Goal: Task Accomplishment & Management: Manage account settings

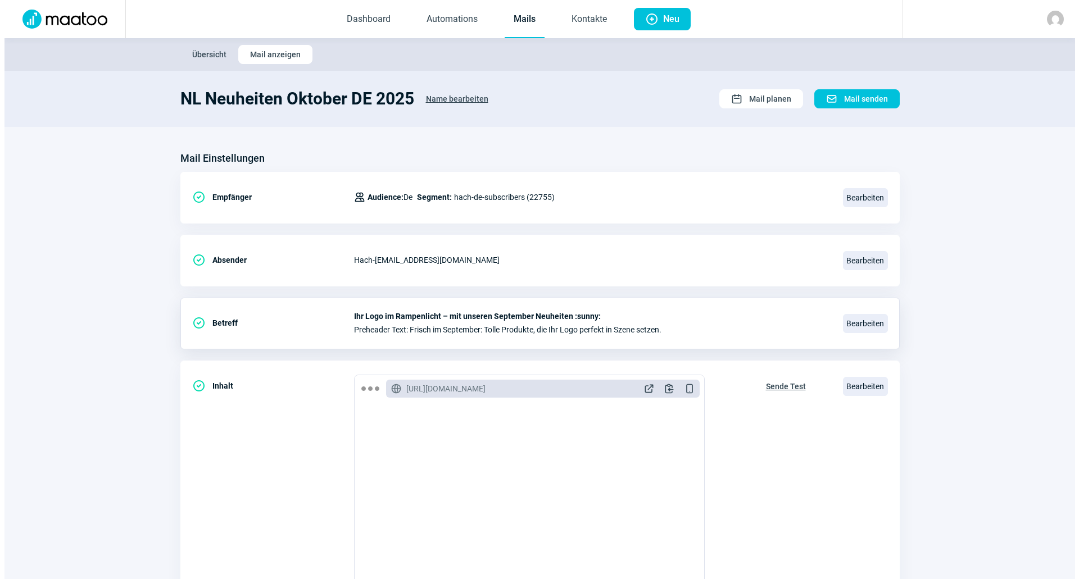
scroll to position [38, 0]
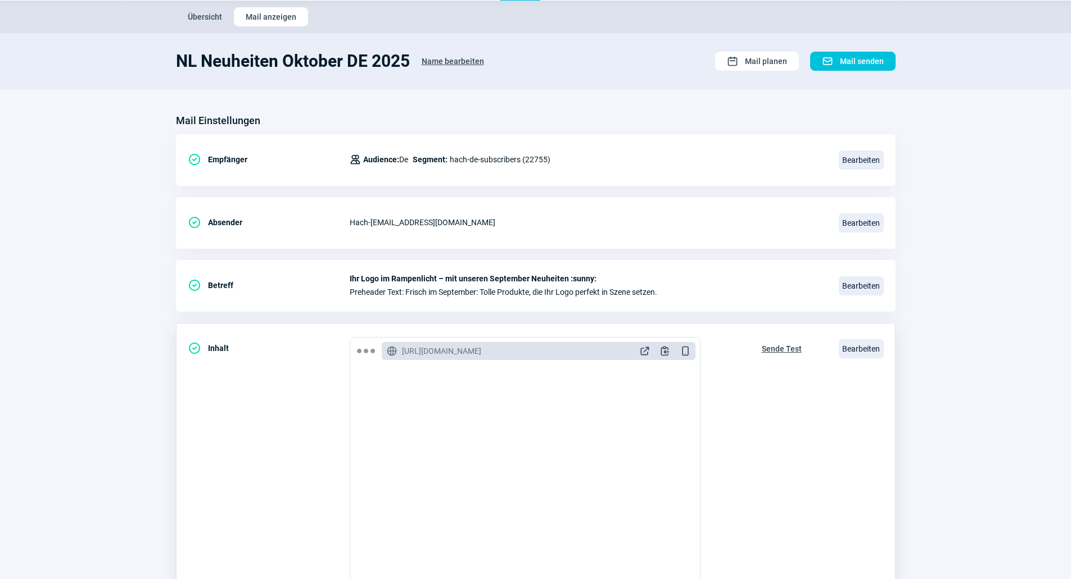
click at [851, 338] on div "Bearbeiten" at bounding box center [860, 349] width 45 height 24
click at [848, 347] on span "Bearbeiten" at bounding box center [860, 348] width 45 height 19
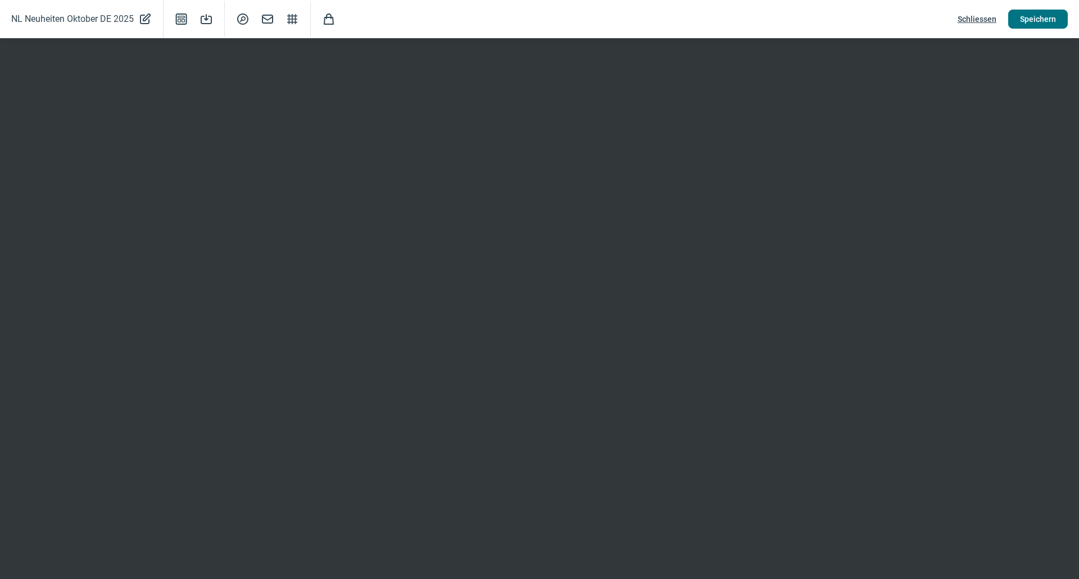
click at [1050, 19] on span "Speichern" at bounding box center [1038, 19] width 36 height 18
click at [977, 16] on span "Schliessen" at bounding box center [977, 19] width 39 height 18
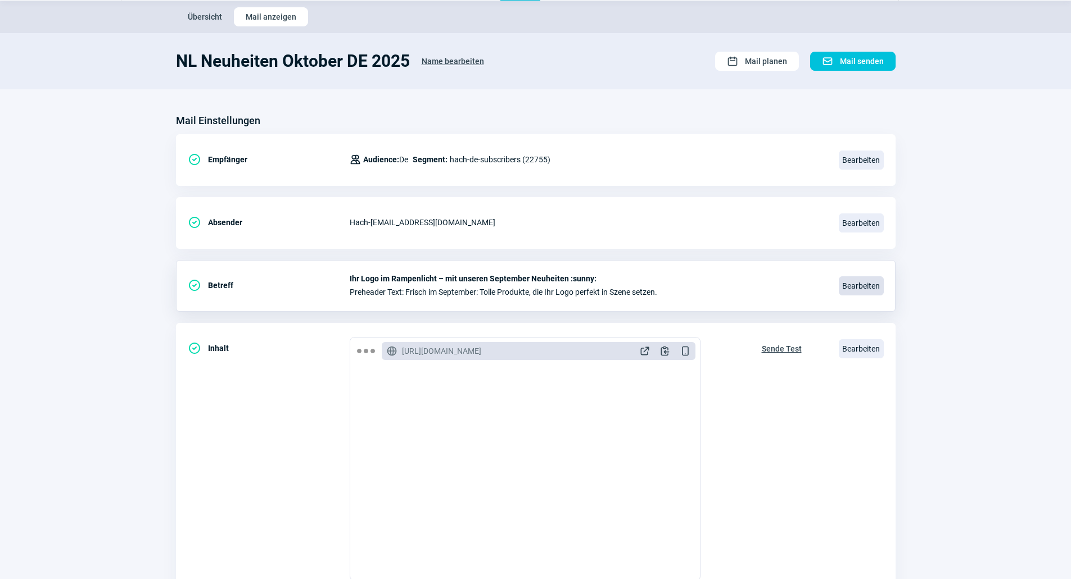
click at [848, 285] on span "Bearbeiten" at bounding box center [860, 285] width 45 height 19
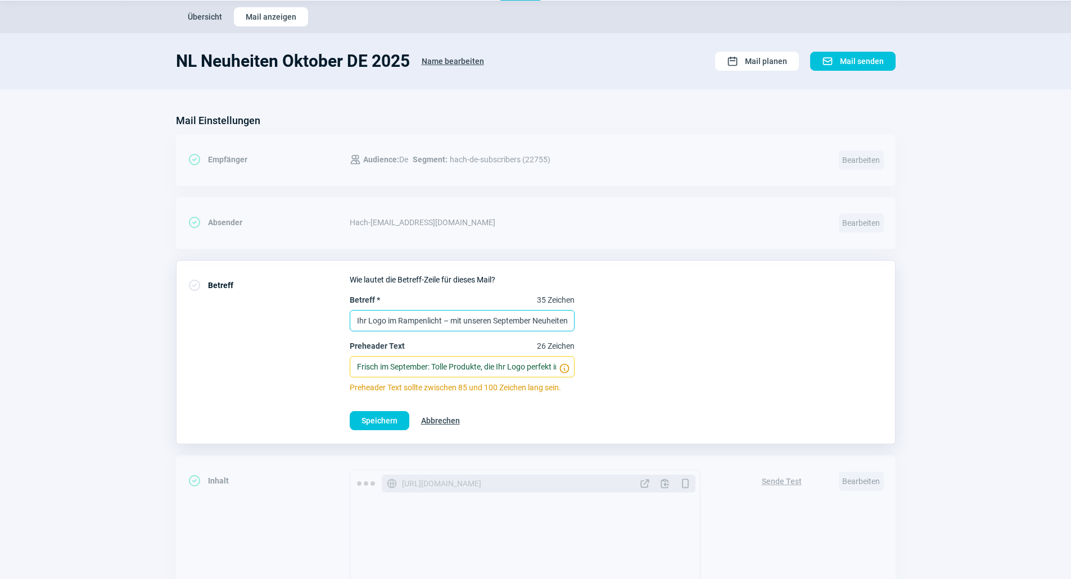
click at [528, 322] on input "Ihr Logo im Rampenlicht – mit unseren September Neuheiten :sunny:" at bounding box center [462, 320] width 225 height 21
click at [448, 319] on input "Ihr Logo im Rampenlicht – mit unseren September Neuheiten :sunny:" at bounding box center [462, 320] width 225 height 21
click at [442, 321] on input "Oktober-Neuheiten, die Ihr Logo strahlen lassen - entdecken Sie unsere Brandneu…" at bounding box center [462, 320] width 225 height 21
paste input "zum Strahlen bringen – jetzt unsere brandneuen Werbeartikel entdecken!"
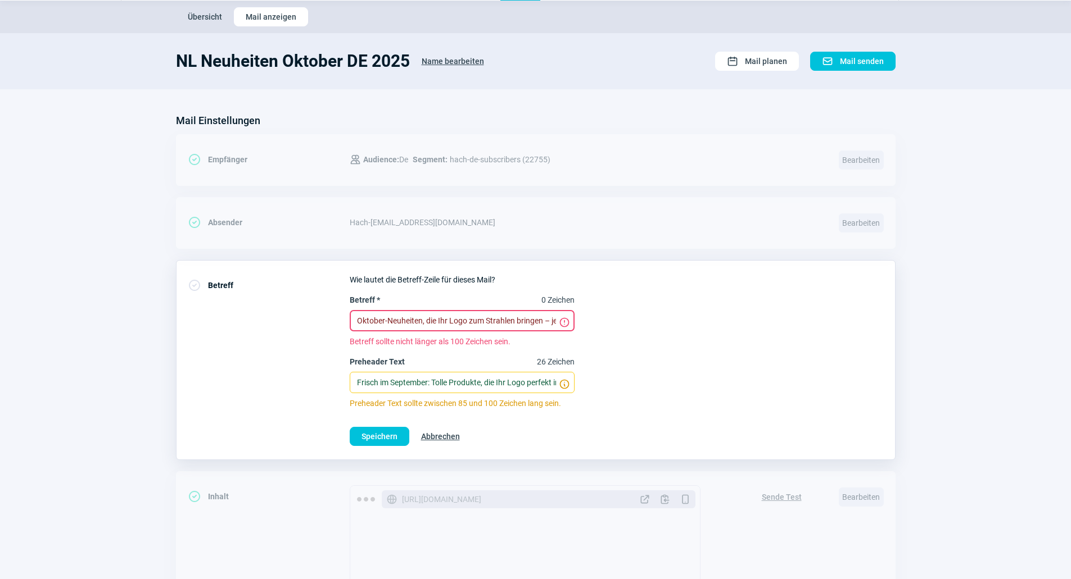
click at [448, 325] on input "Oktober-Neuheiten, die Ihr Logo zum Strahlen bringen – jetzt unsere brandneuen …" at bounding box center [462, 320] width 225 height 21
paste input ": Lassen Sie Ihr Logo strahlen mit unseren brandneuen Werbeartikel"
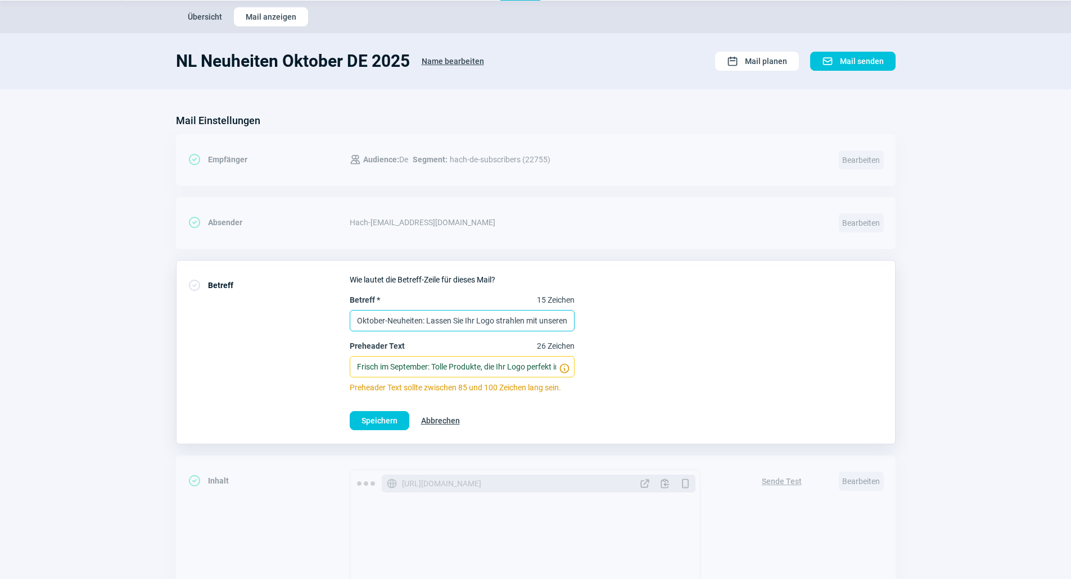
scroll to position [0, 97]
type input "Oktober-Neuheiten: Lassen Sie Ihr Logo strahlen mit unseren brandneuen Werbeart…"
click at [460, 370] on input "Frisch im September: Tolle Produkte, die Ihr Logo perfekt in Szene setzen." at bounding box center [462, 366] width 225 height 21
click at [484, 371] on input "Frisch im September: Tolle Produkte, die Ihr Logo perfekt in Szene setzen." at bounding box center [462, 366] width 225 height 21
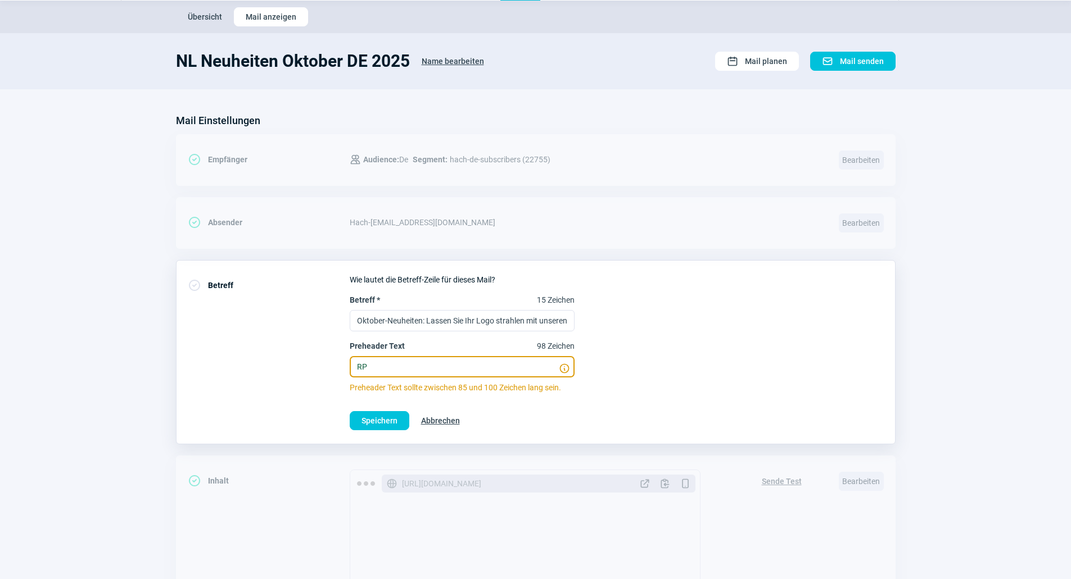
type input "R"
type input "Produkte, die Ihr Logo perfekt ins Rampenlicht stellen - unsere Oktober Neuheit…"
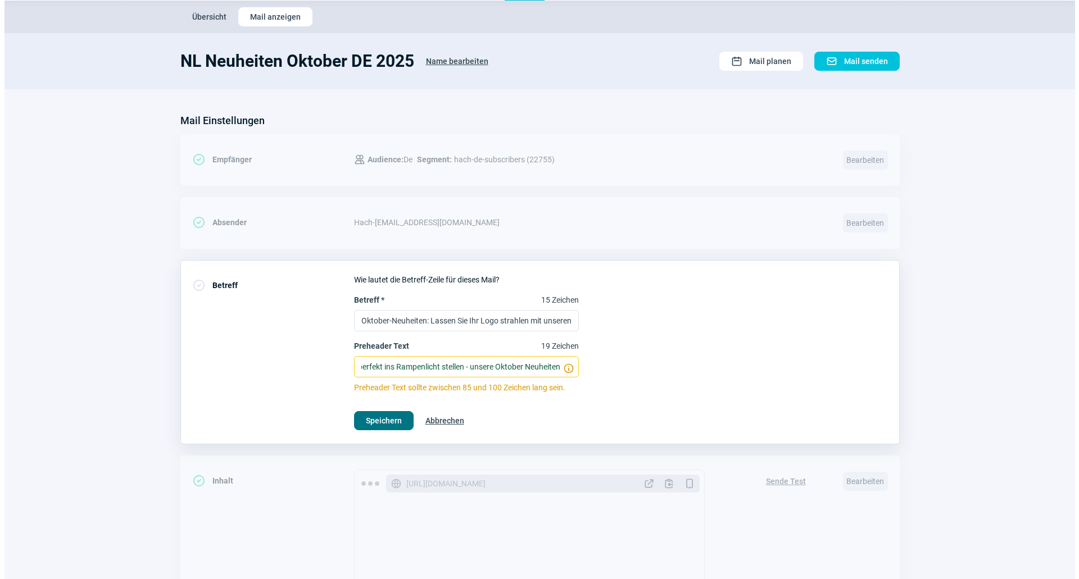
scroll to position [0, 0]
click at [368, 424] on span "Speichern" at bounding box center [379, 421] width 36 height 18
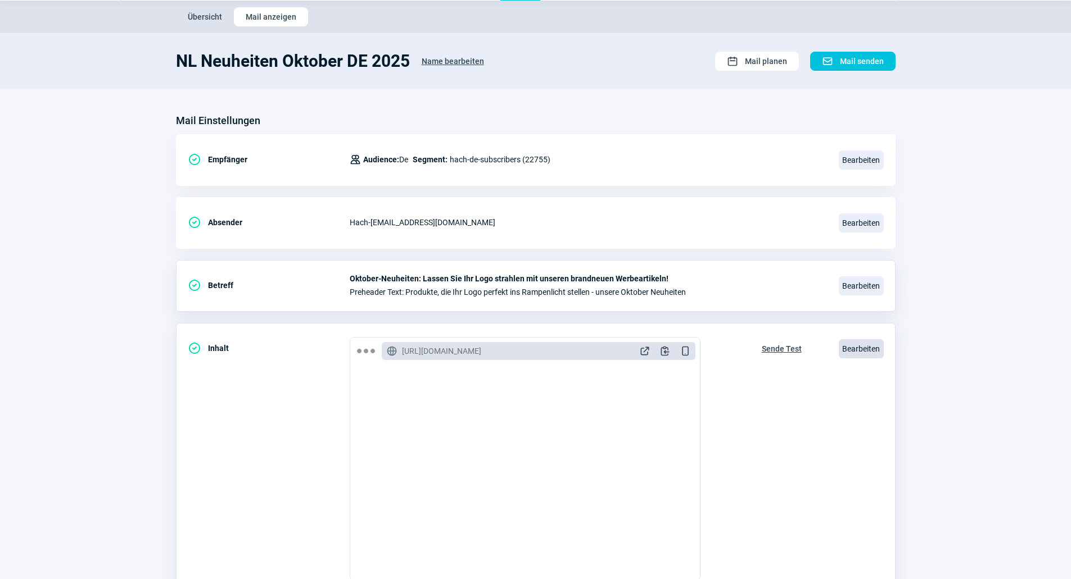
click at [850, 350] on span "Bearbeiten" at bounding box center [860, 348] width 45 height 19
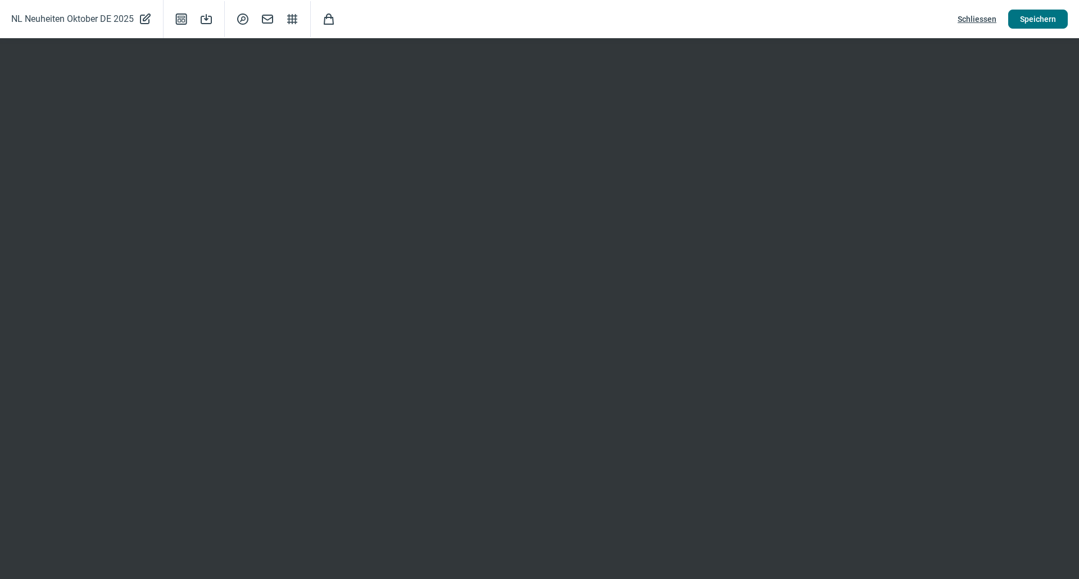
click at [1044, 20] on span "Speichern" at bounding box center [1038, 19] width 36 height 18
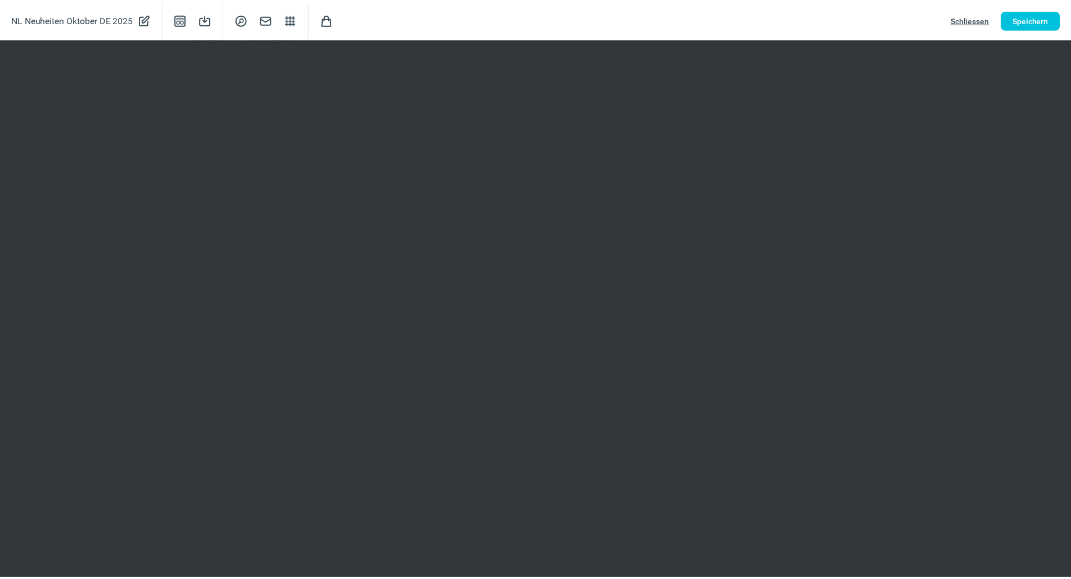
scroll to position [38, 0]
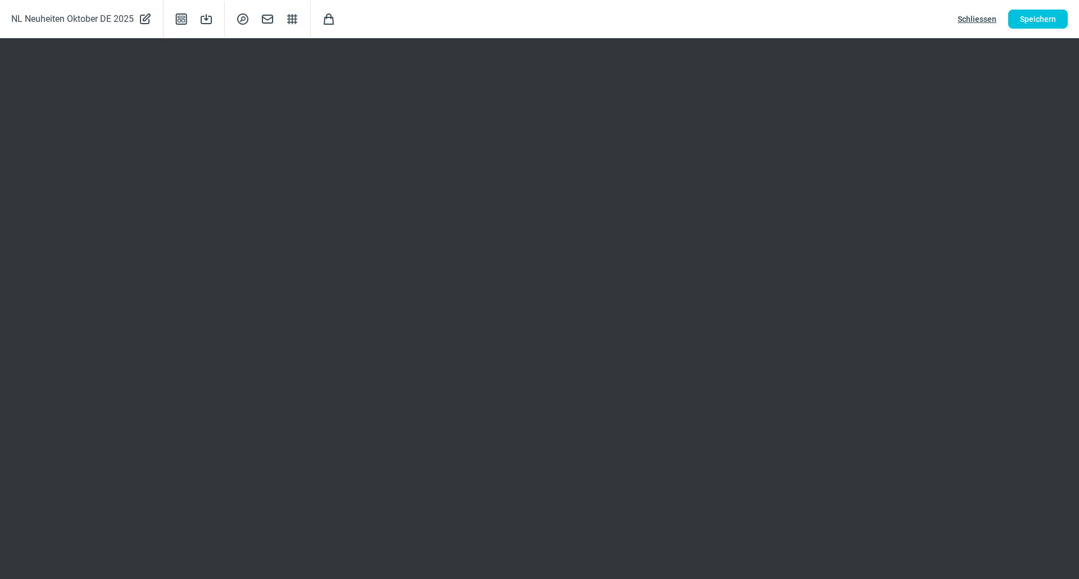
click at [989, 21] on span "Schliessen" at bounding box center [977, 19] width 39 height 18
